Goal: Navigation & Orientation: Find specific page/section

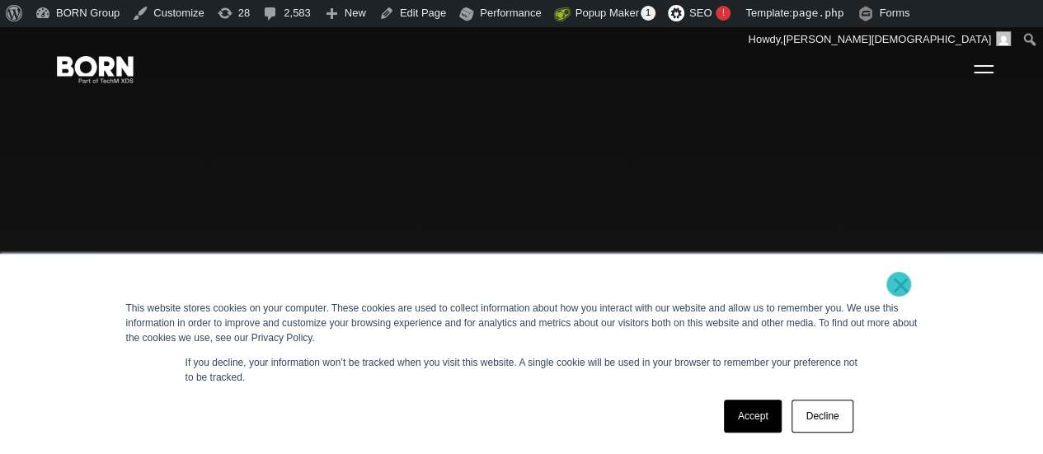
click at [899, 285] on link "×" at bounding box center [902, 285] width 20 height 15
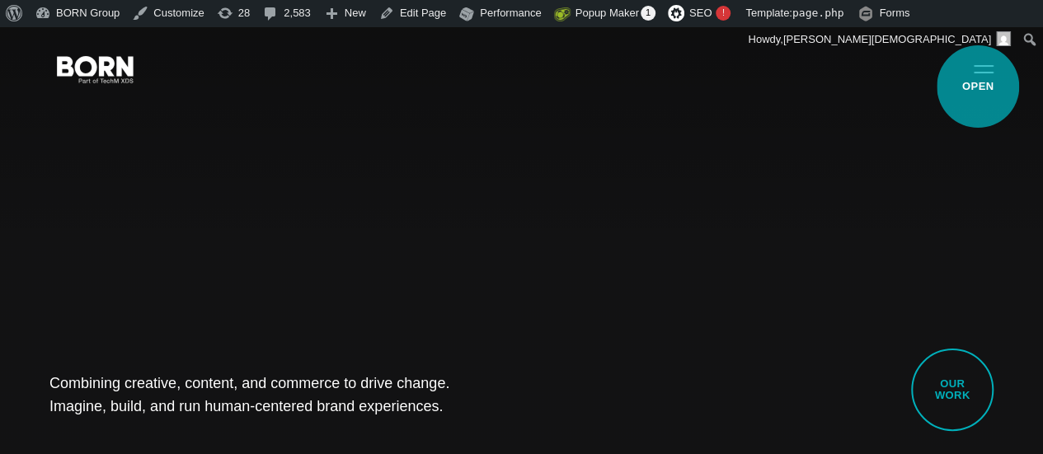
click at [978, 86] on button "Primary Menu" at bounding box center [984, 68] width 40 height 35
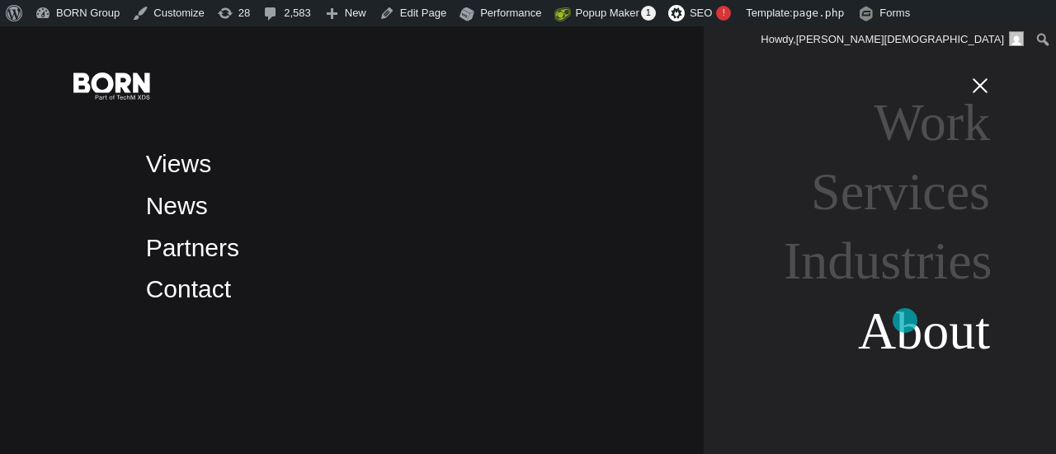
click at [905, 321] on link "About" at bounding box center [924, 331] width 132 height 59
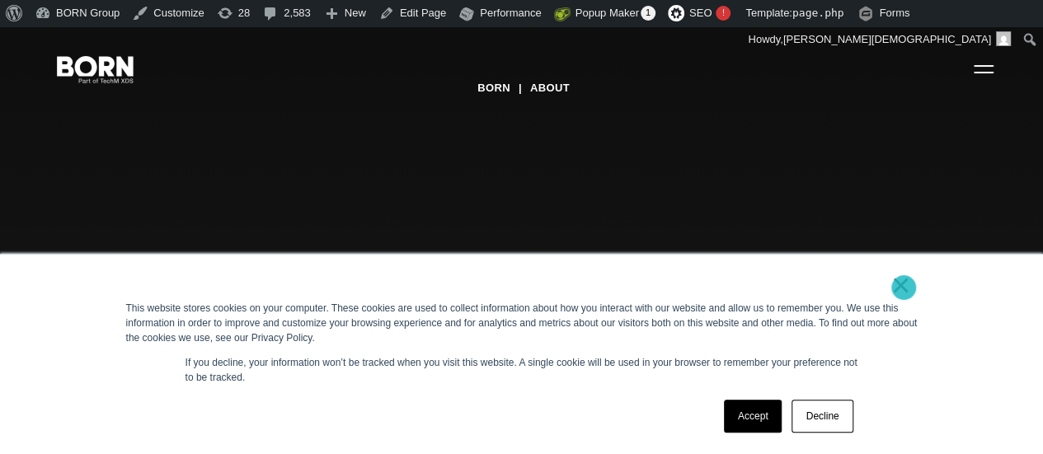
click at [904, 288] on link "×" at bounding box center [902, 285] width 20 height 15
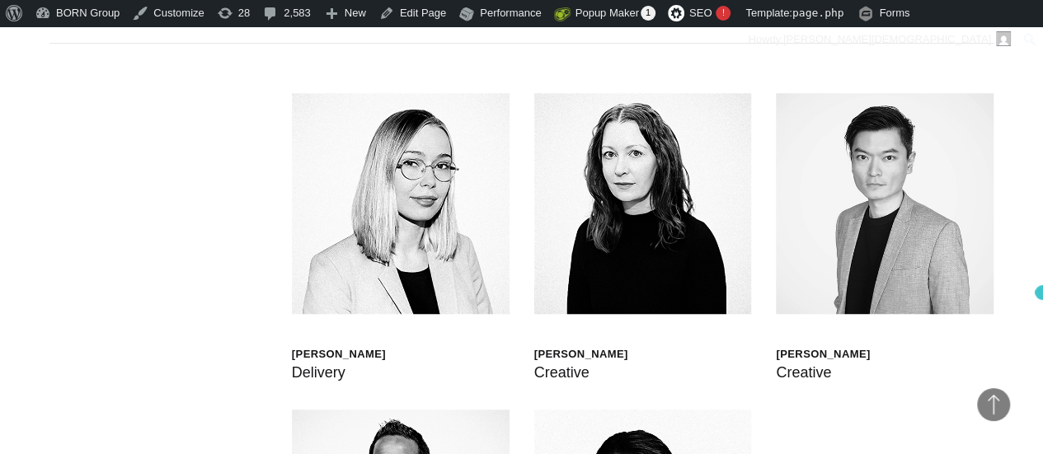
scroll to position [3712, 0]
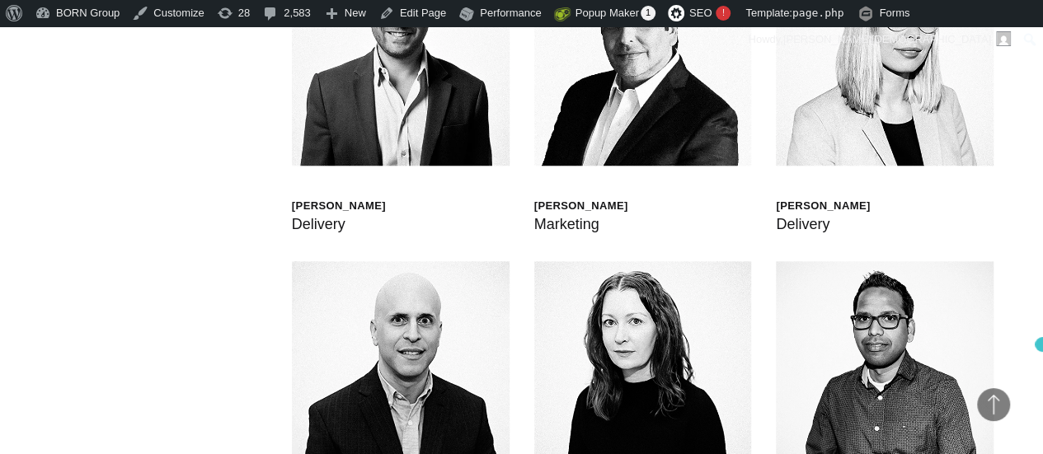
scroll to position [3792, 0]
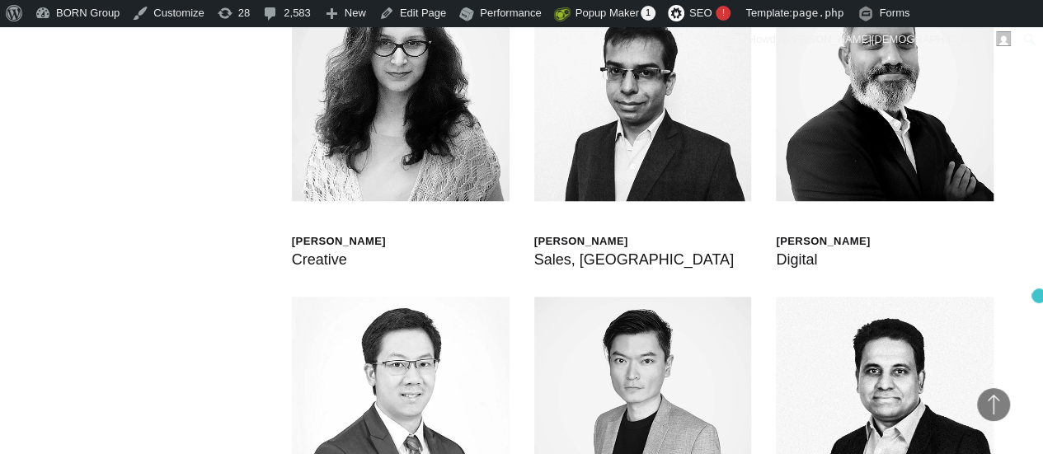
scroll to position [3804, 0]
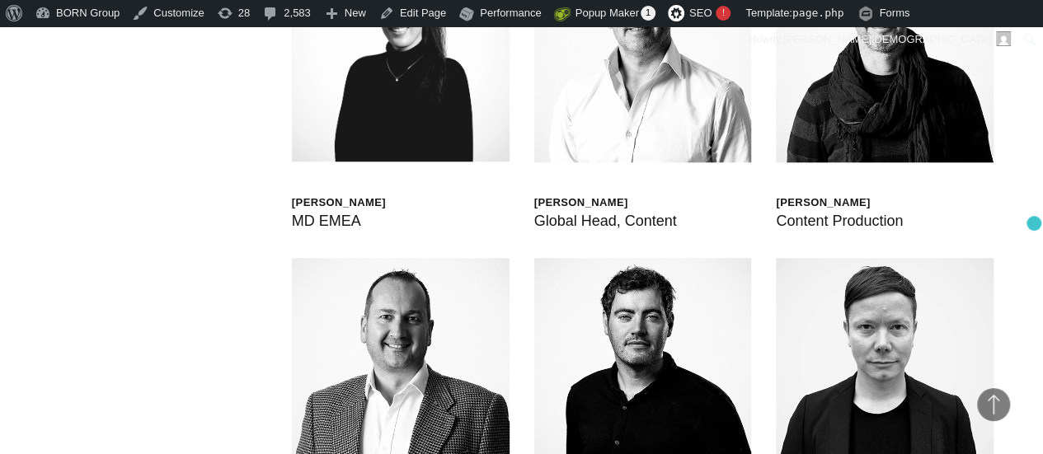
scroll to position [3764, 0]
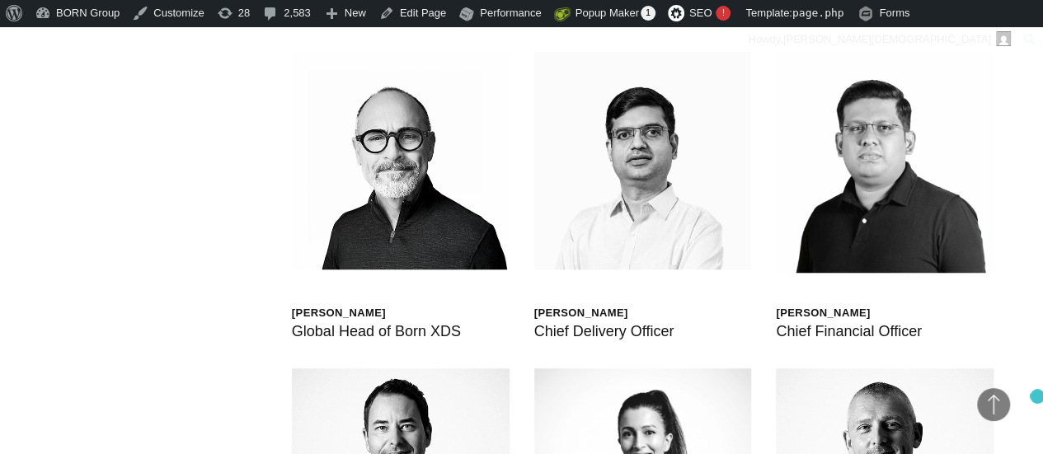
scroll to position [3723, 0]
